Goal: Task Accomplishment & Management: Use online tool/utility

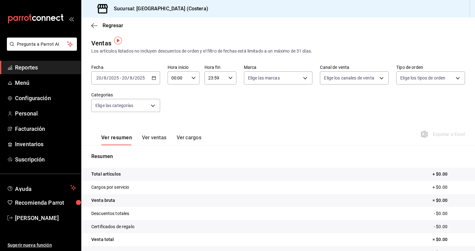
click at [23, 69] on span "Reportes" at bounding box center [45, 67] width 61 height 8
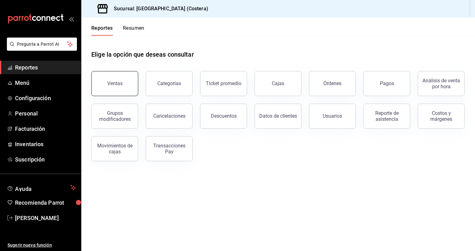
click at [114, 74] on button "Ventas" at bounding box center [114, 83] width 47 height 25
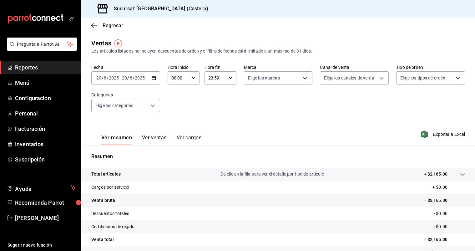
click at [153, 79] on icon "button" at bounding box center [154, 78] width 4 height 4
click at [110, 138] on span "Mes actual" at bounding box center [121, 139] width 48 height 7
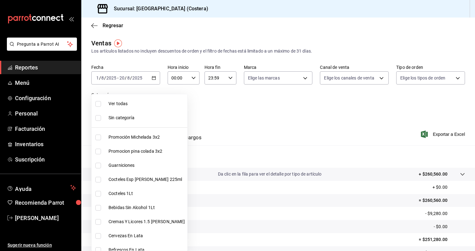
click at [154, 106] on body "Pregunta a Parrot AI Reportes Menú Configuración Personal Facturación Inventari…" at bounding box center [237, 125] width 475 height 251
click at [97, 105] on input "checkbox" at bounding box center [98, 104] width 6 height 6
checkbox input "true"
type input "f9973abf-4d50-430f-a3a0-1be1e9b440c3,4500806b-e482-404f-ace7-b7714d25f1ae,b7f0a…"
checkbox input "true"
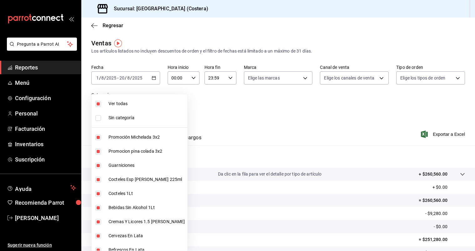
checkbox input "true"
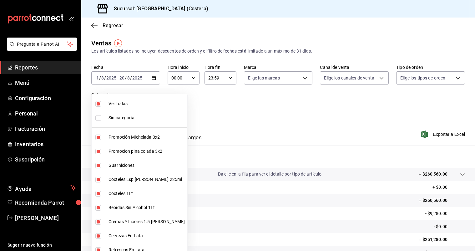
checkbox input "true"
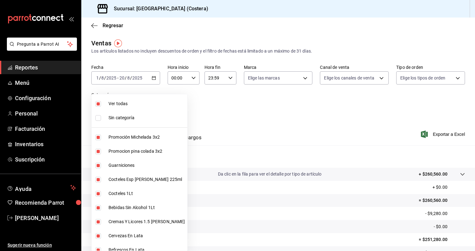
checkbox input "true"
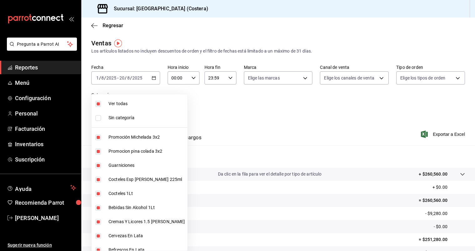
checkbox input "true"
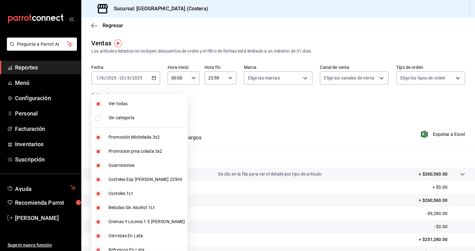
checkbox input "true"
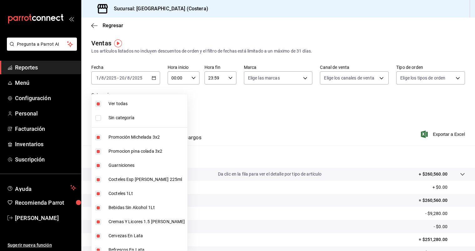
checkbox input "true"
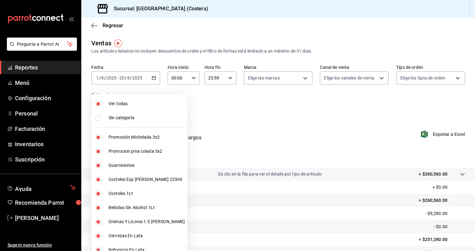
checkbox input "true"
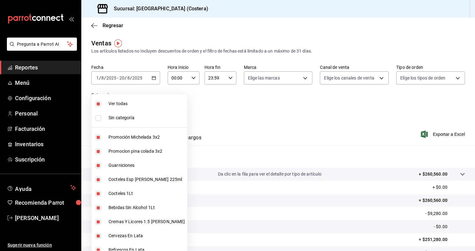
checkbox input "true"
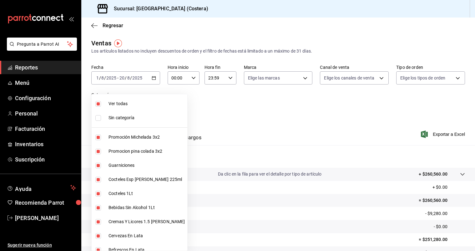
checkbox input "true"
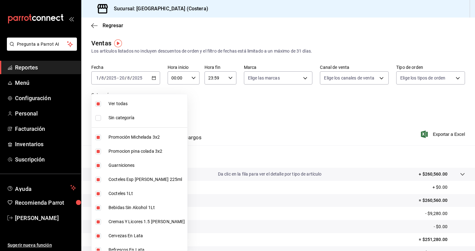
checkbox input "true"
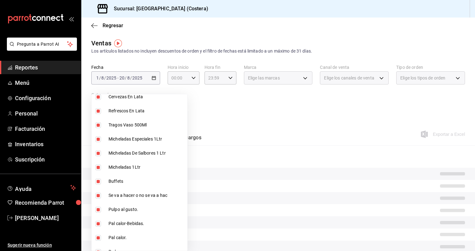
scroll to position [157, 0]
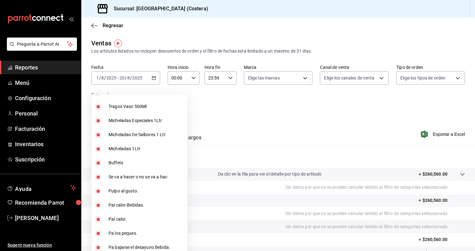
click at [99, 164] on input "checkbox" at bounding box center [98, 163] width 6 height 6
checkbox input "false"
type input "f9973abf-4d50-430f-a3a0-1be1e9b440c3,4500806b-e482-404f-ace7-b7714d25f1ae,b7f0a…"
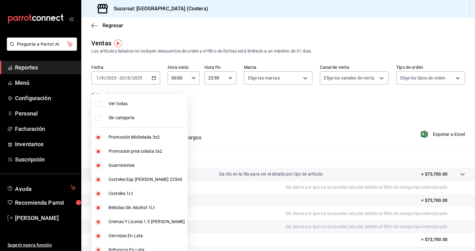
click at [99, 104] on input "checkbox" at bounding box center [98, 104] width 6 height 6
checkbox input "true"
type input "f9973abf-4d50-430f-a3a0-1be1e9b440c3,4500806b-e482-404f-ace7-b7714d25f1ae,b7f0a…"
checkbox input "true"
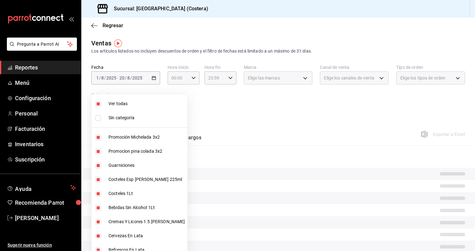
click at [99, 104] on input "checkbox" at bounding box center [98, 104] width 6 height 6
checkbox input "false"
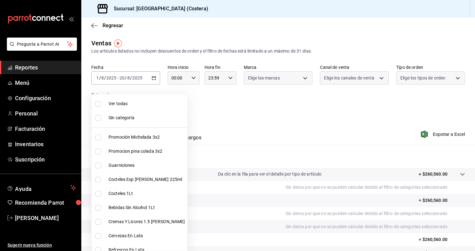
checkbox input "false"
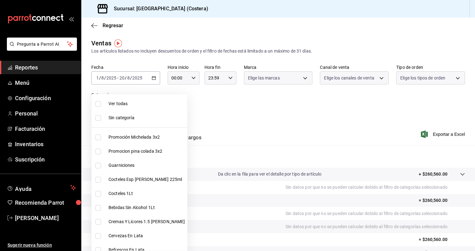
checkbox input "false"
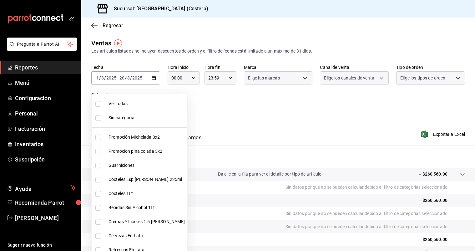
checkbox input "false"
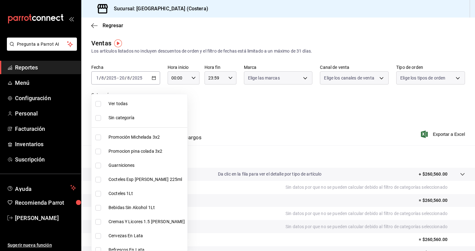
checkbox input "false"
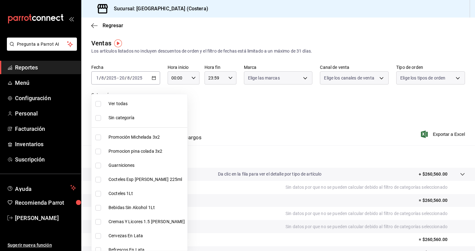
checkbox input "false"
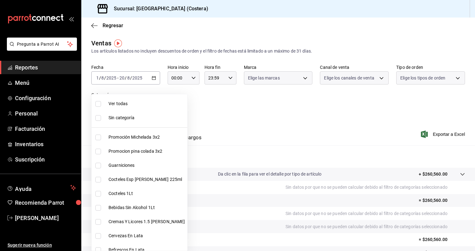
checkbox input "false"
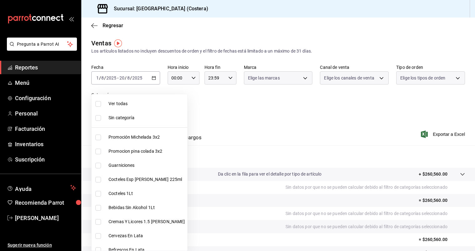
checkbox input "false"
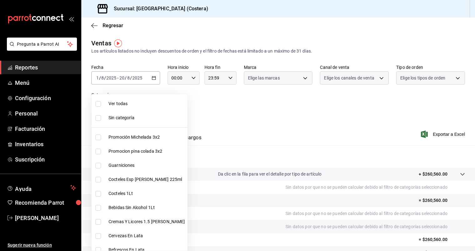
checkbox input "false"
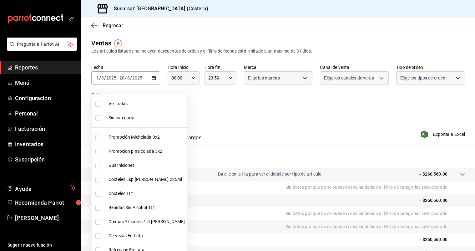
checkbox input "false"
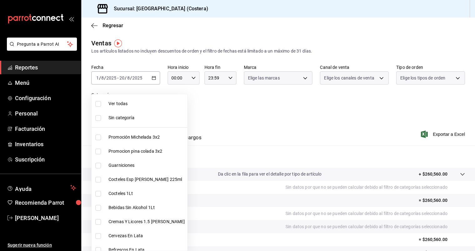
checkbox input "false"
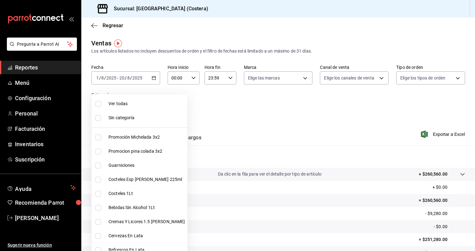
click at [232, 104] on div at bounding box center [237, 125] width 475 height 251
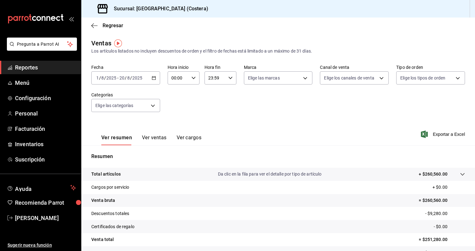
click at [29, 68] on span "Reportes" at bounding box center [45, 67] width 61 height 8
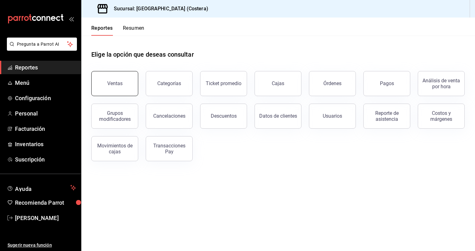
click at [108, 90] on button "Ventas" at bounding box center [114, 83] width 47 height 25
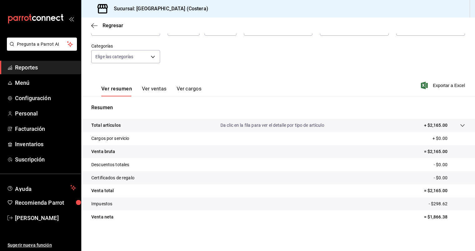
scroll to position [49, 0]
click at [23, 63] on link "Reportes" at bounding box center [40, 67] width 81 height 13
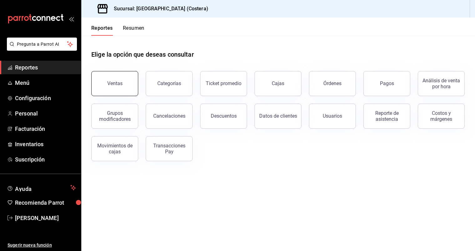
click at [135, 92] on button "Ventas" at bounding box center [114, 83] width 47 height 25
